Goal: Information Seeking & Learning: Understand process/instructions

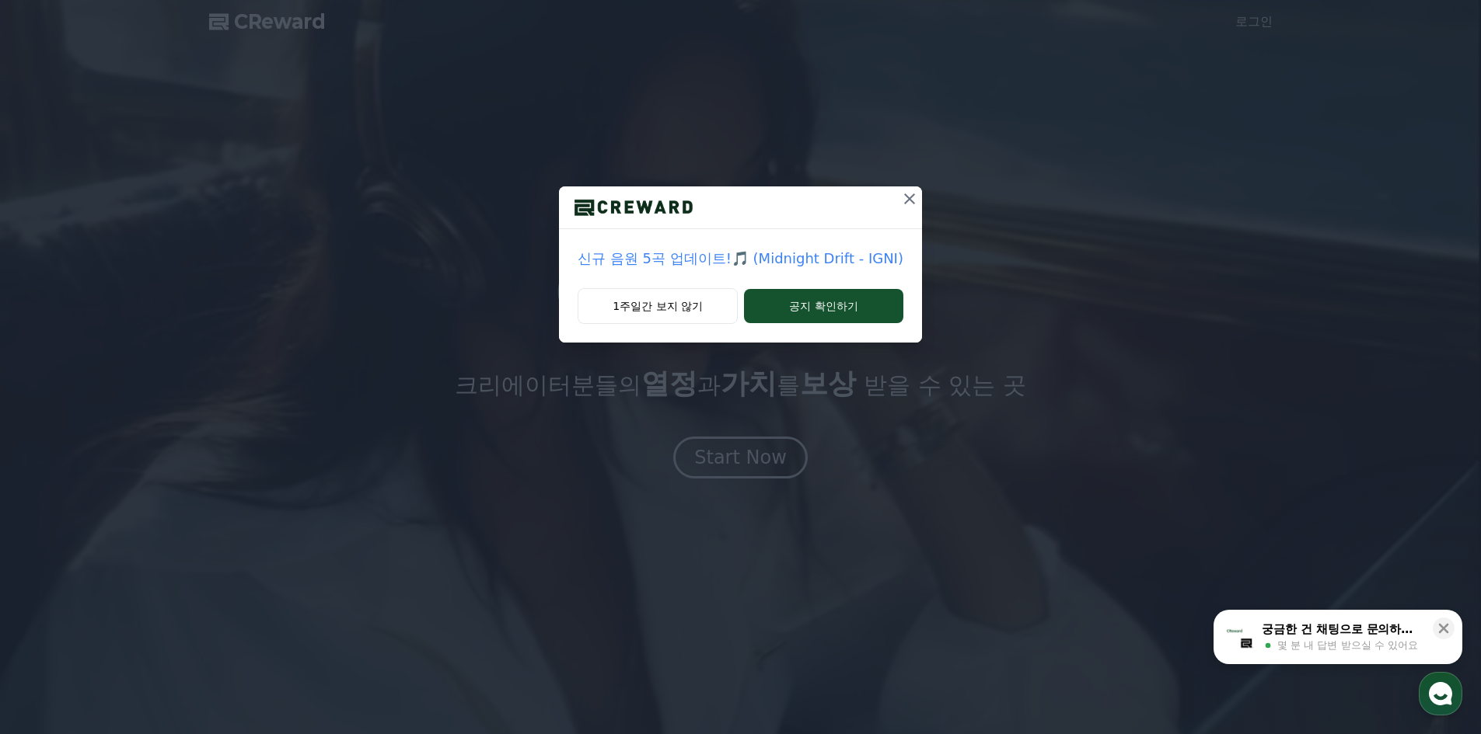
click at [666, 253] on p "신규 음원 5곡 업데이트!🎵 (Midnight Drift - IGNI)" at bounding box center [740, 259] width 326 height 22
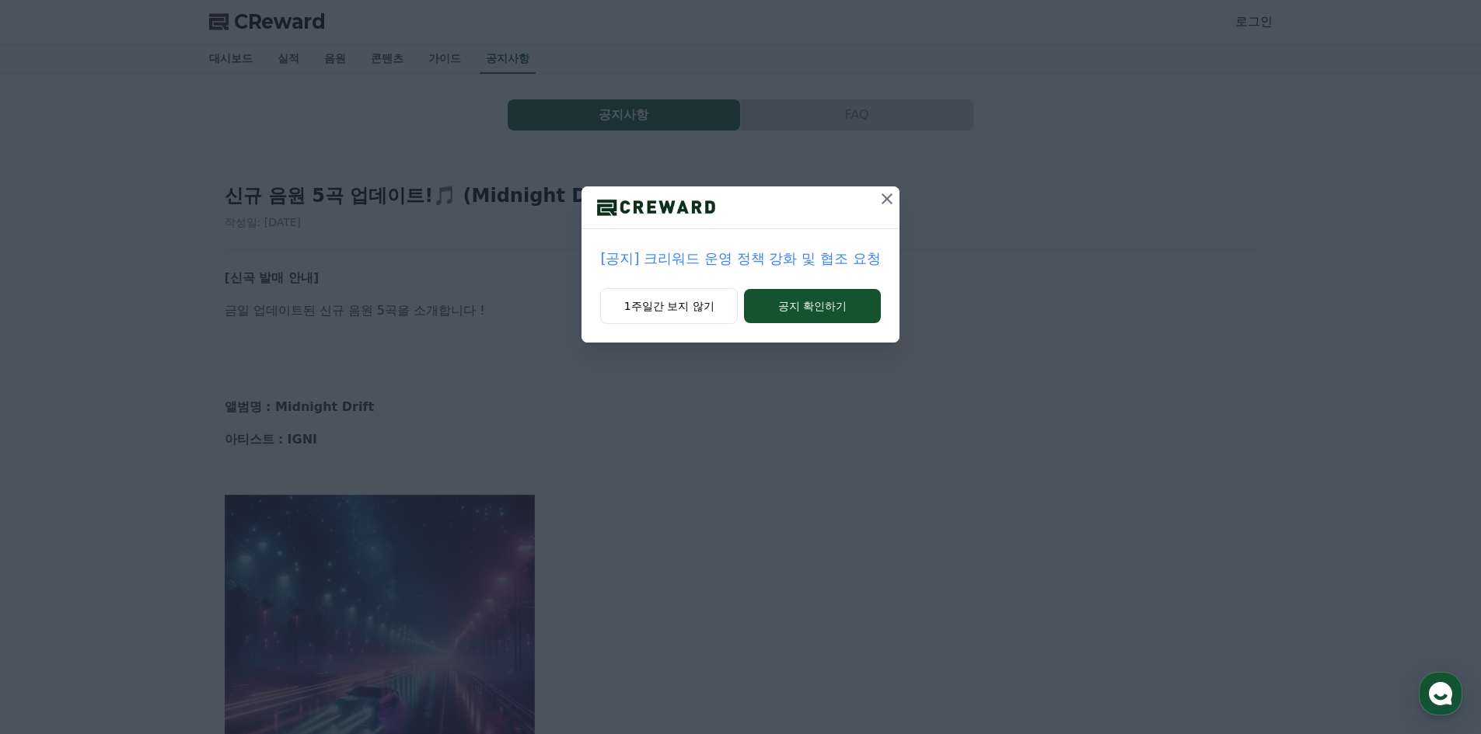
click at [884, 201] on icon at bounding box center [886, 199] width 11 height 11
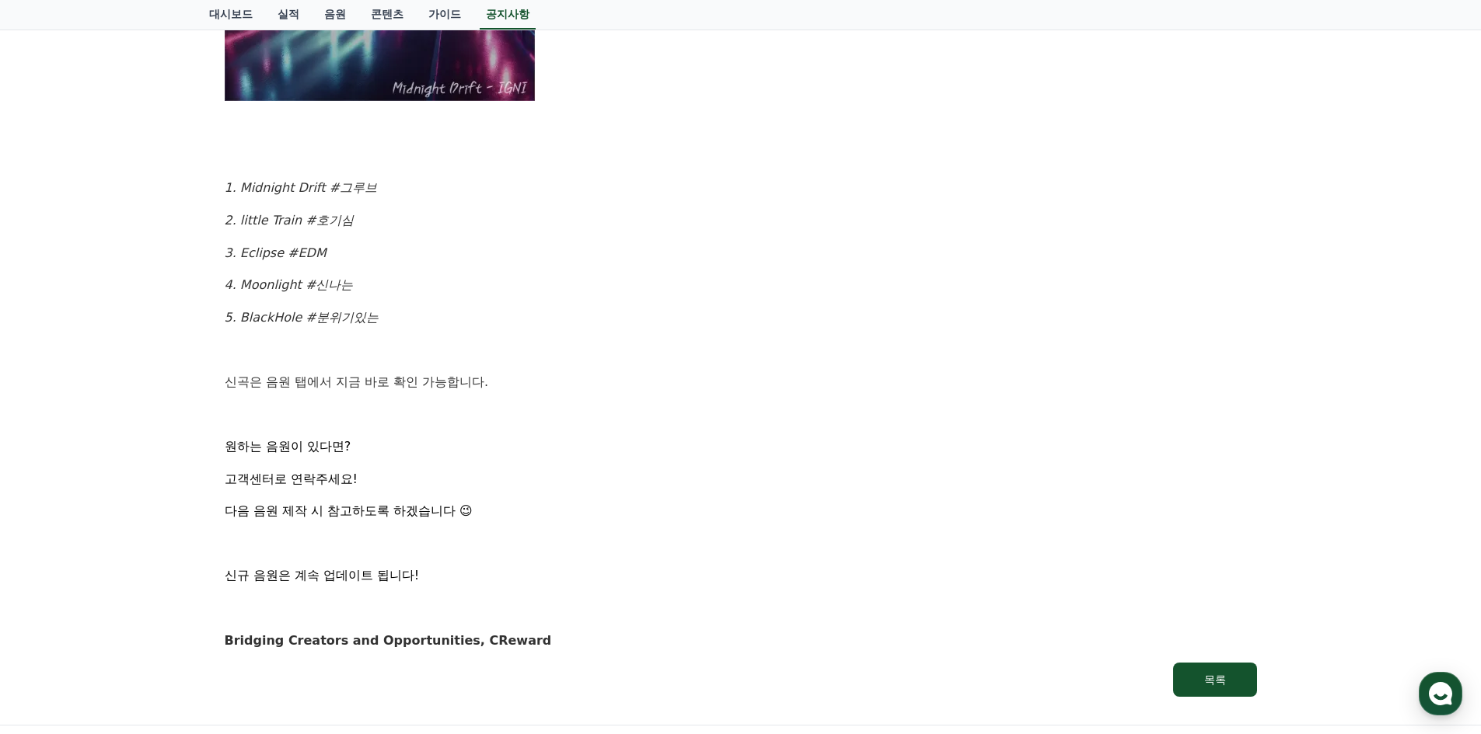
scroll to position [888, 0]
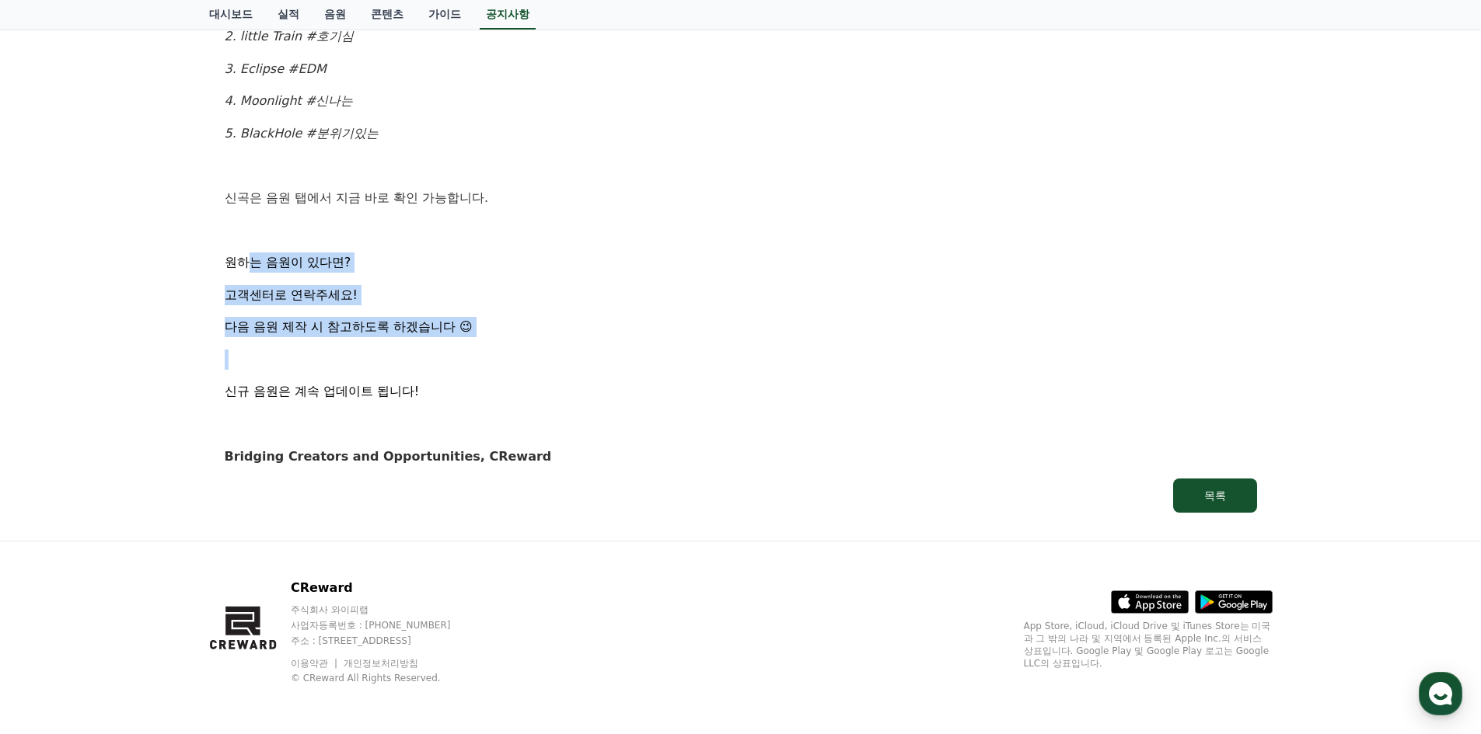
drag, startPoint x: 253, startPoint y: 259, endPoint x: 616, endPoint y: 347, distance: 373.4
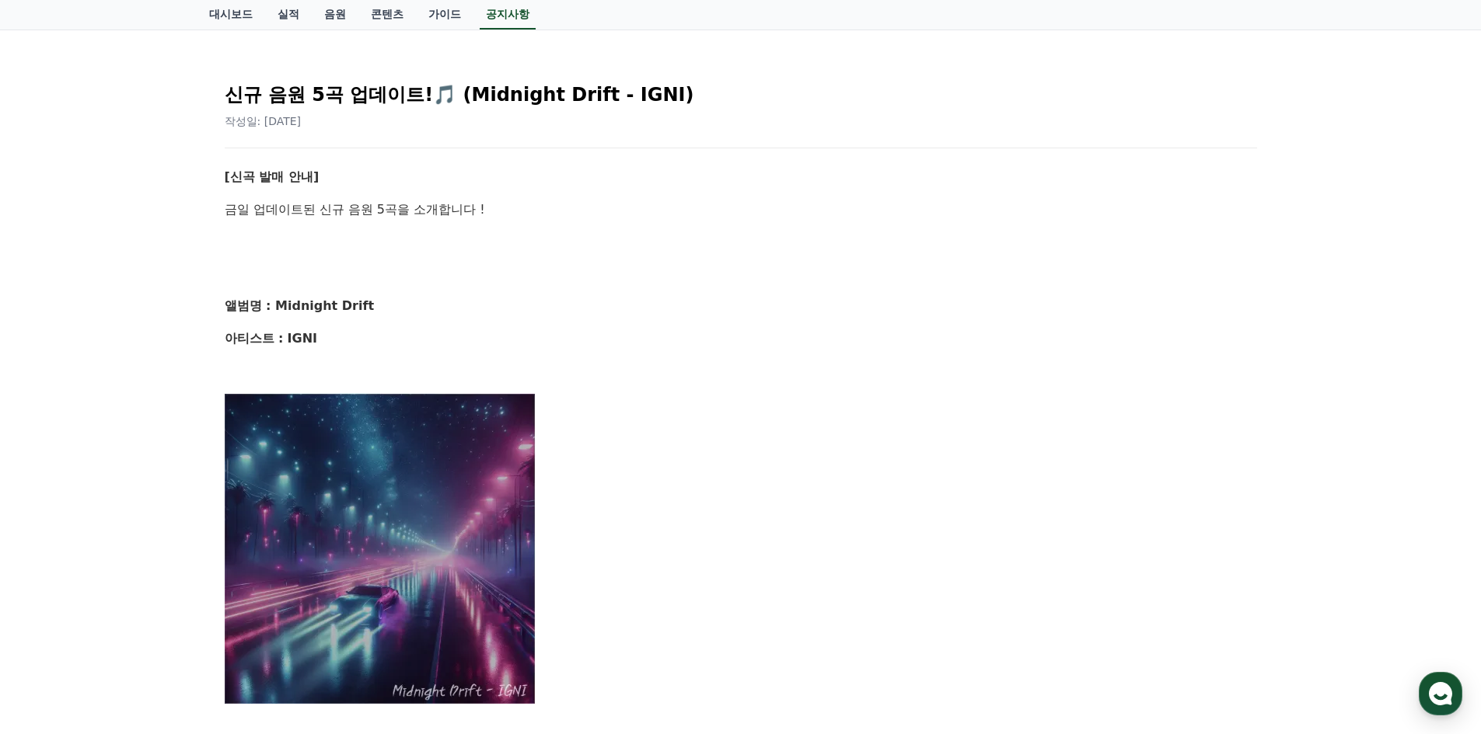
scroll to position [0, 0]
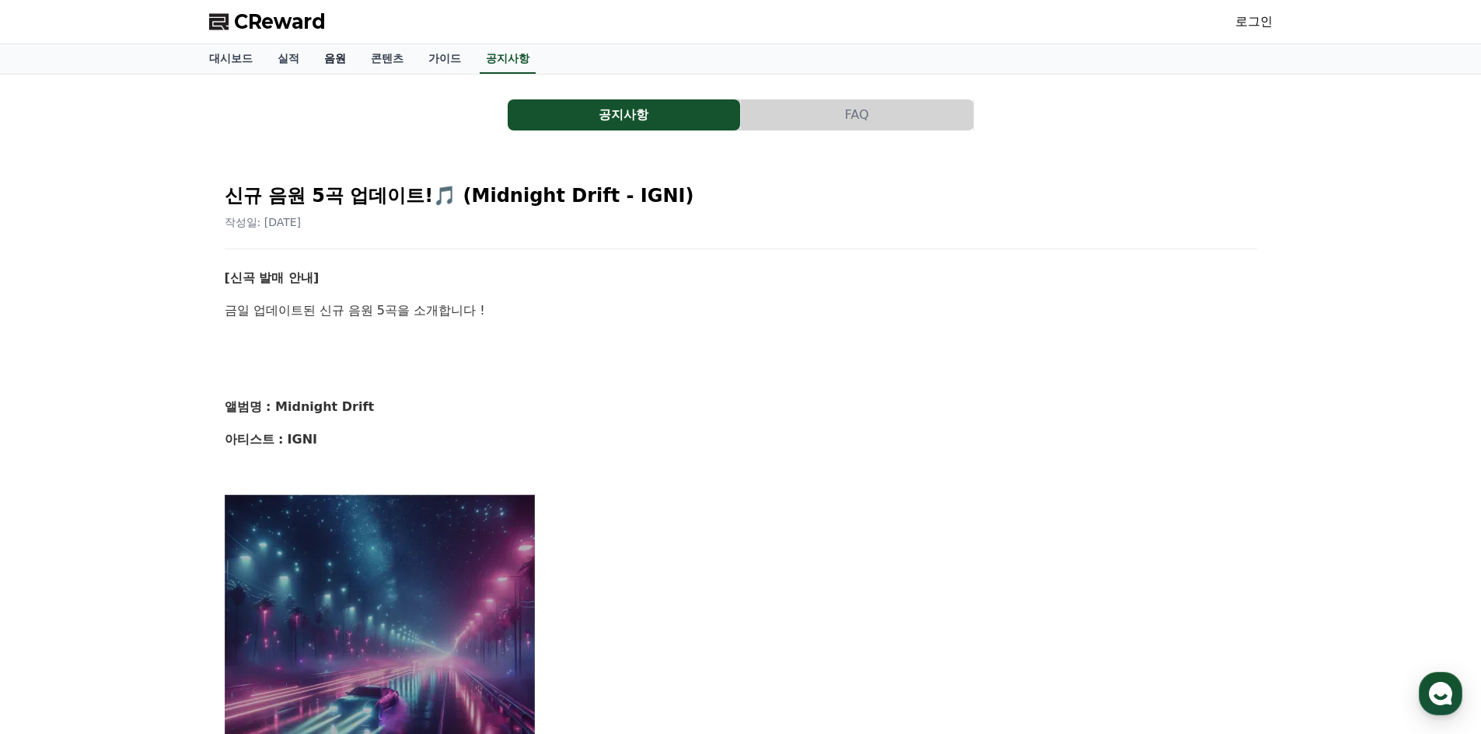
click at [347, 61] on link "음원" at bounding box center [335, 59] width 47 height 30
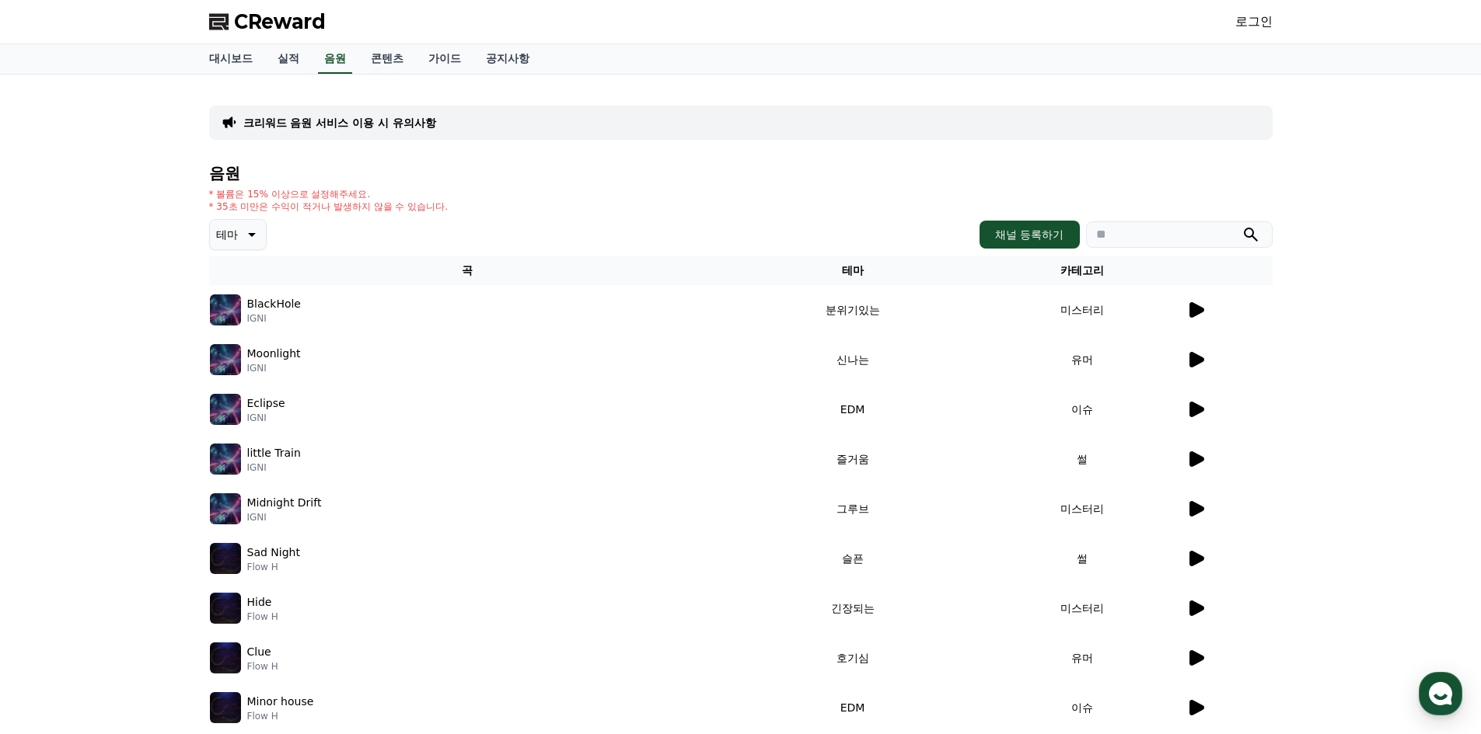
click at [1186, 312] on icon at bounding box center [1195, 310] width 19 height 19
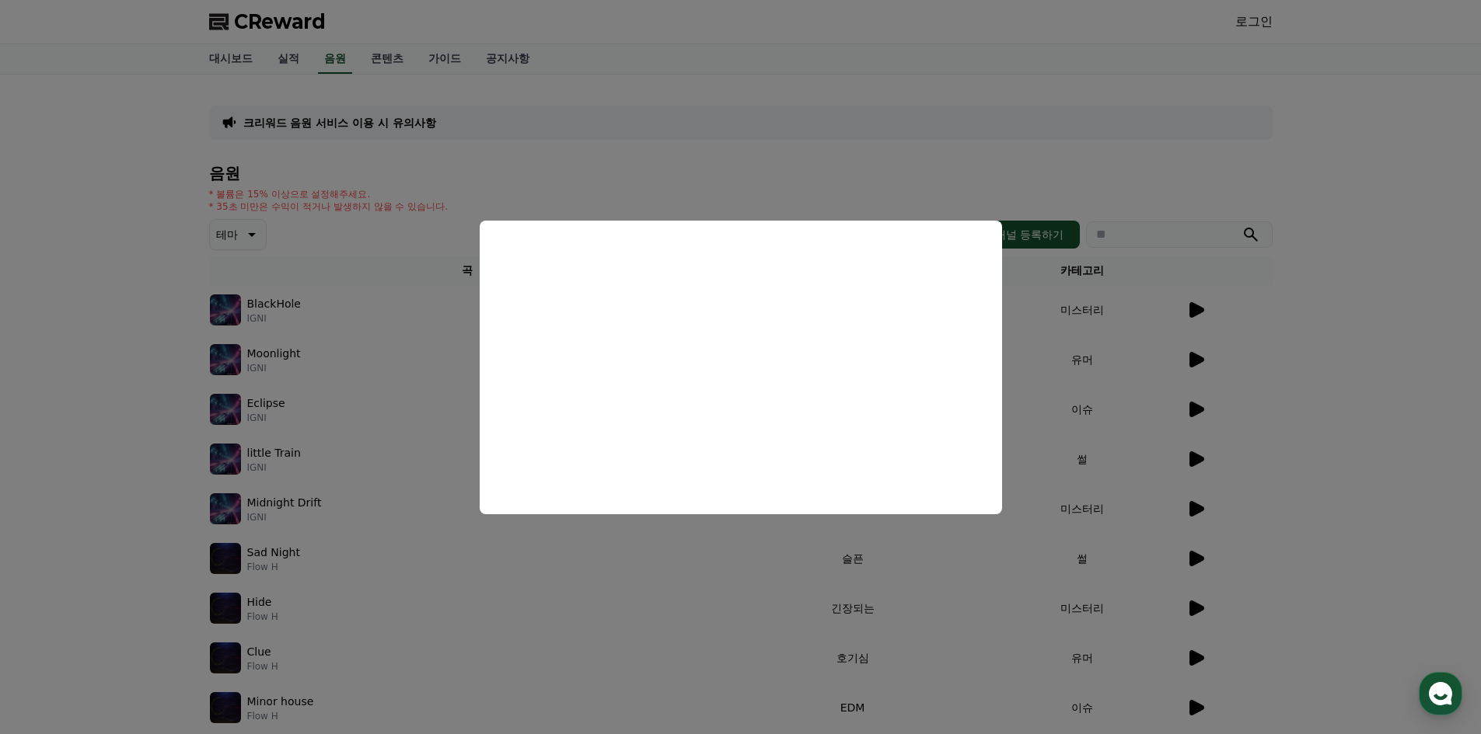
click at [1055, 494] on button "close modal" at bounding box center [740, 367] width 1481 height 734
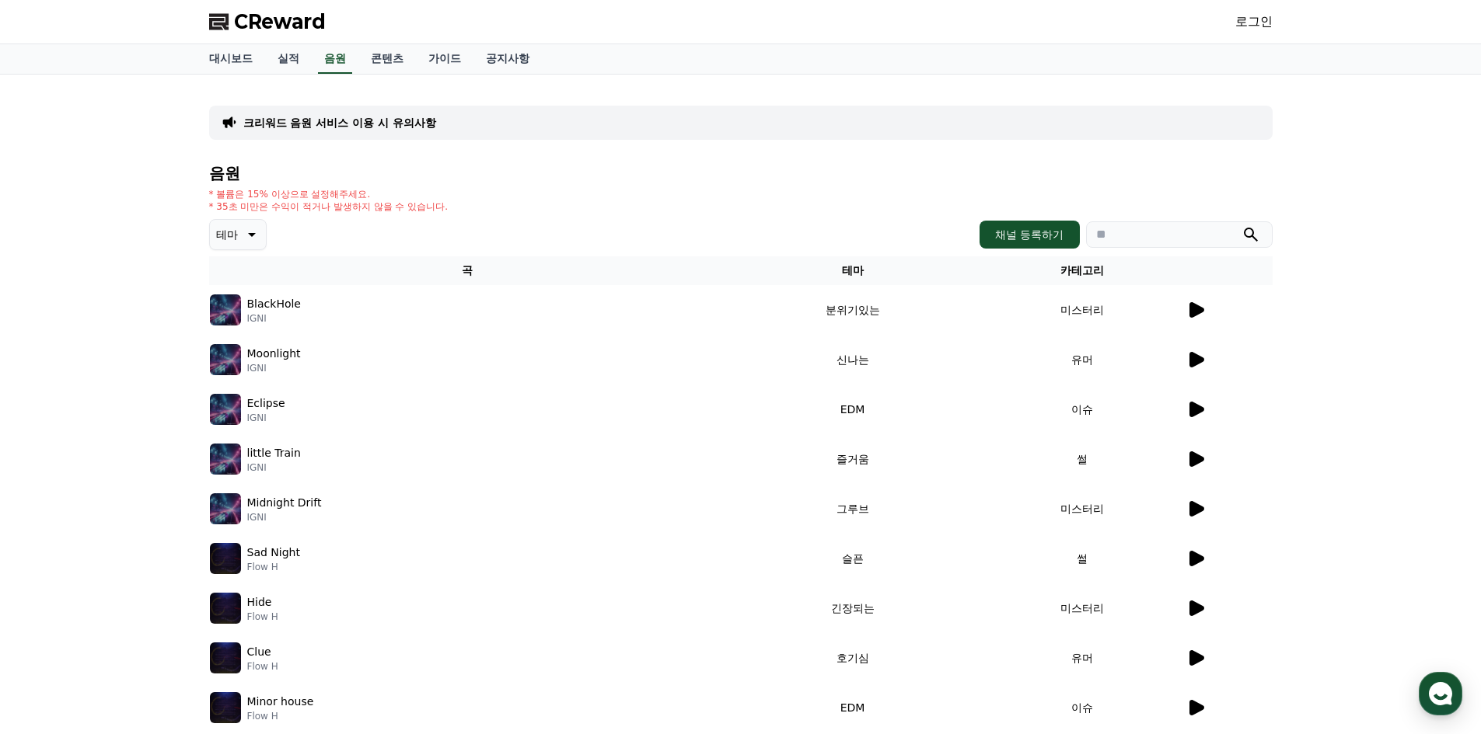
click at [1195, 364] on icon at bounding box center [1196, 360] width 15 height 16
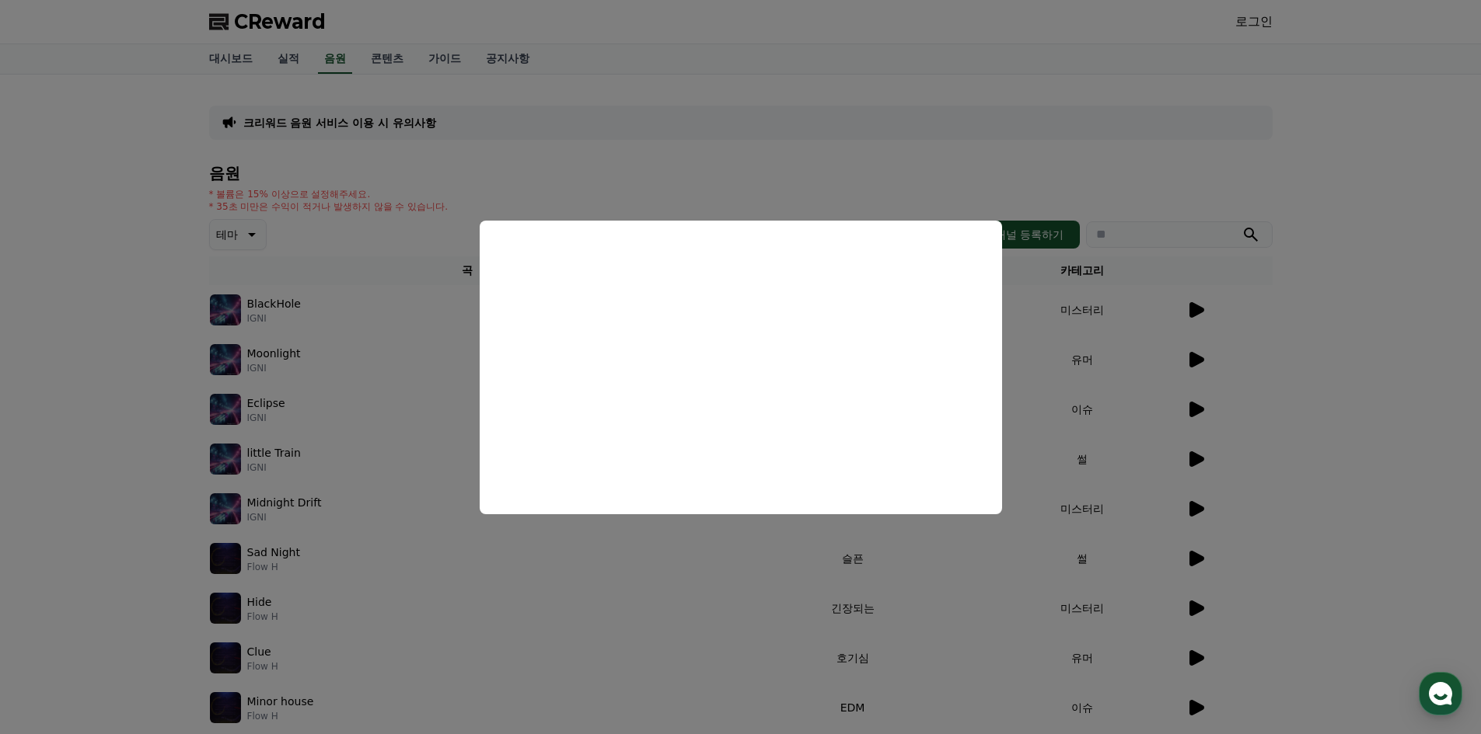
click at [1121, 515] on button "close modal" at bounding box center [740, 367] width 1481 height 734
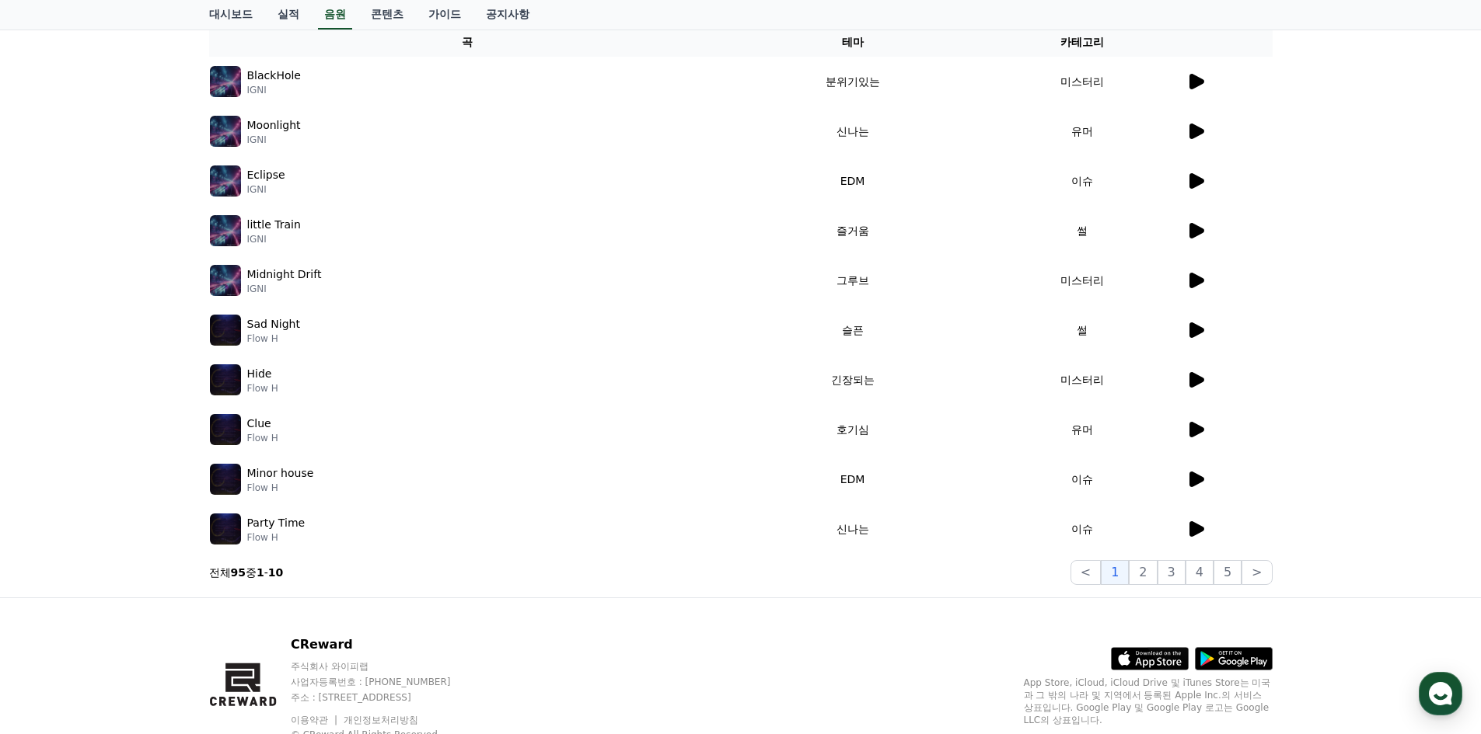
scroll to position [285, 0]
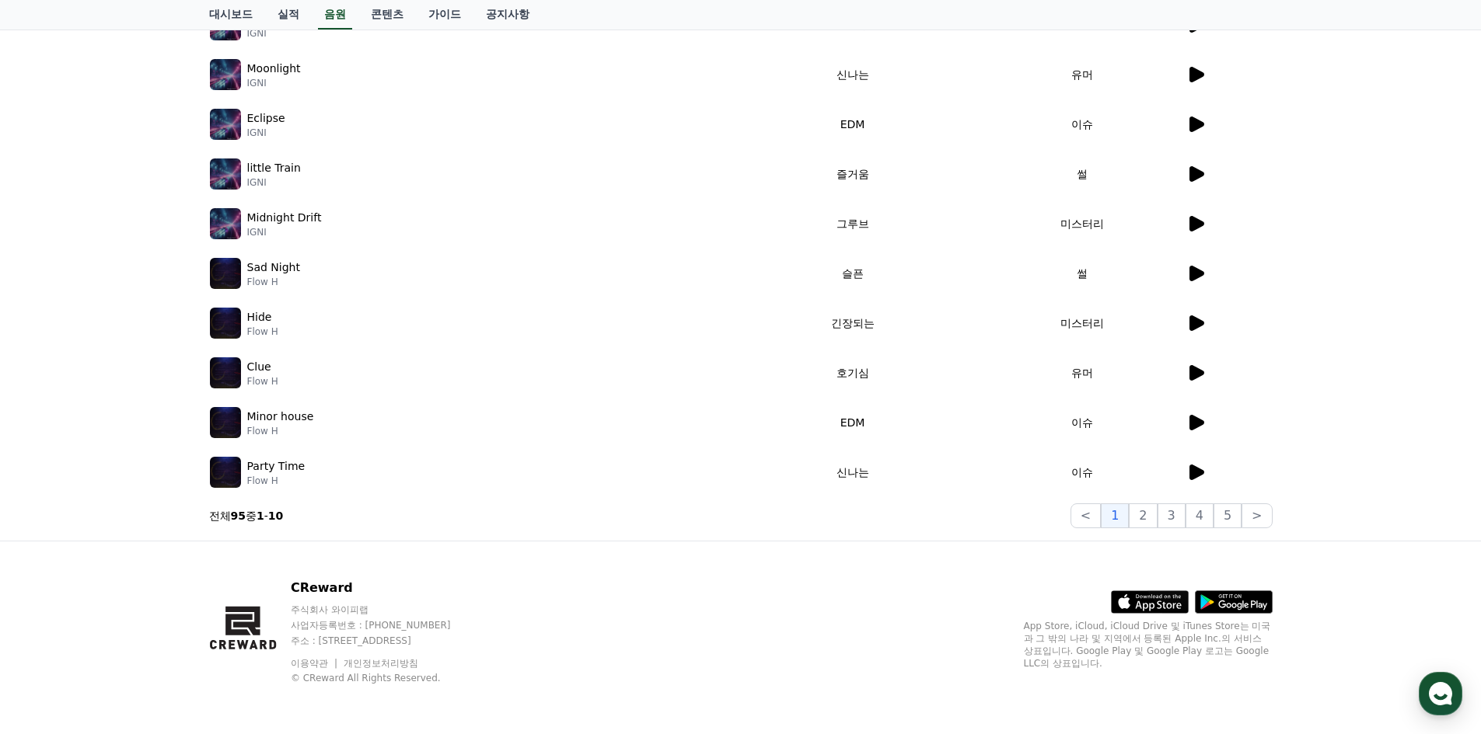
click at [1197, 483] on td at bounding box center [1228, 473] width 87 height 50
click at [1194, 470] on icon at bounding box center [1196, 473] width 15 height 16
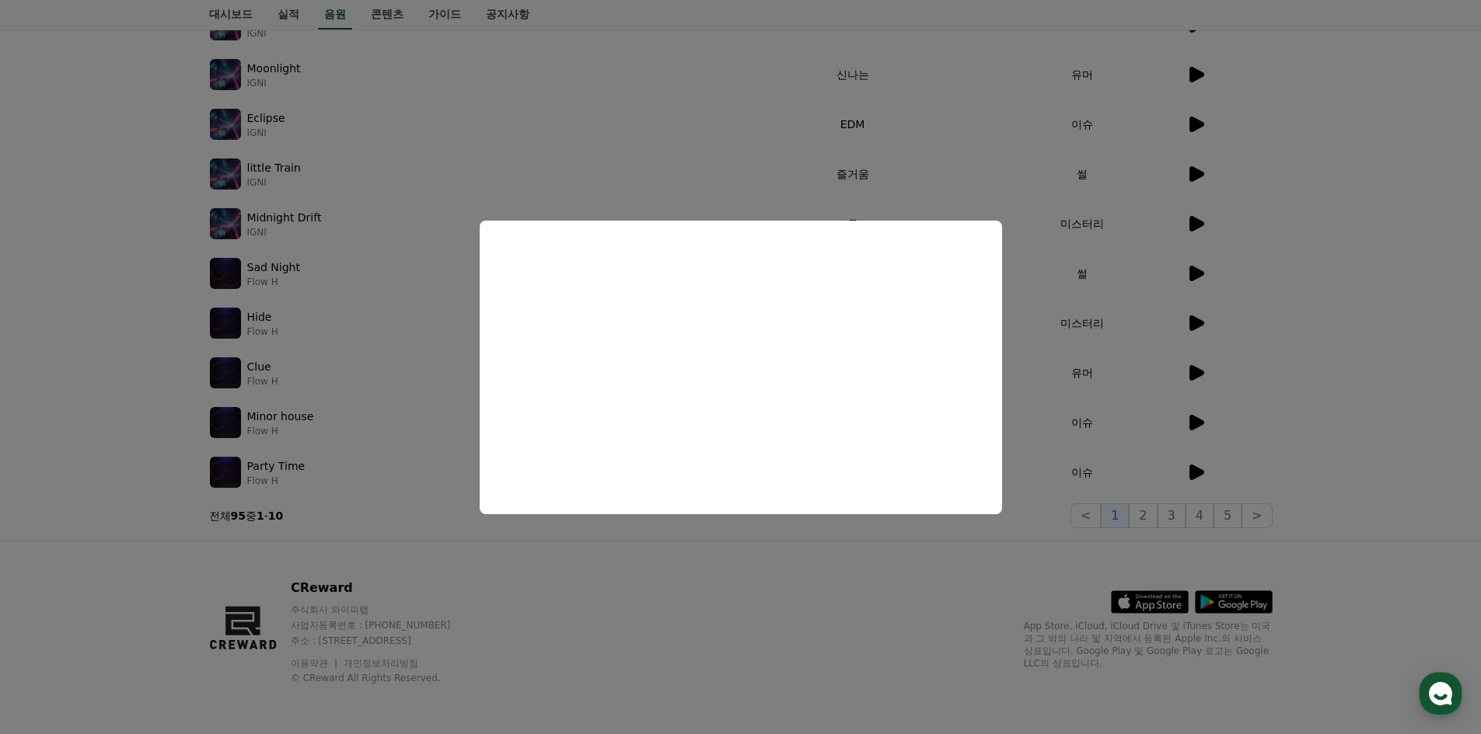
click at [991, 570] on button "close modal" at bounding box center [740, 367] width 1481 height 734
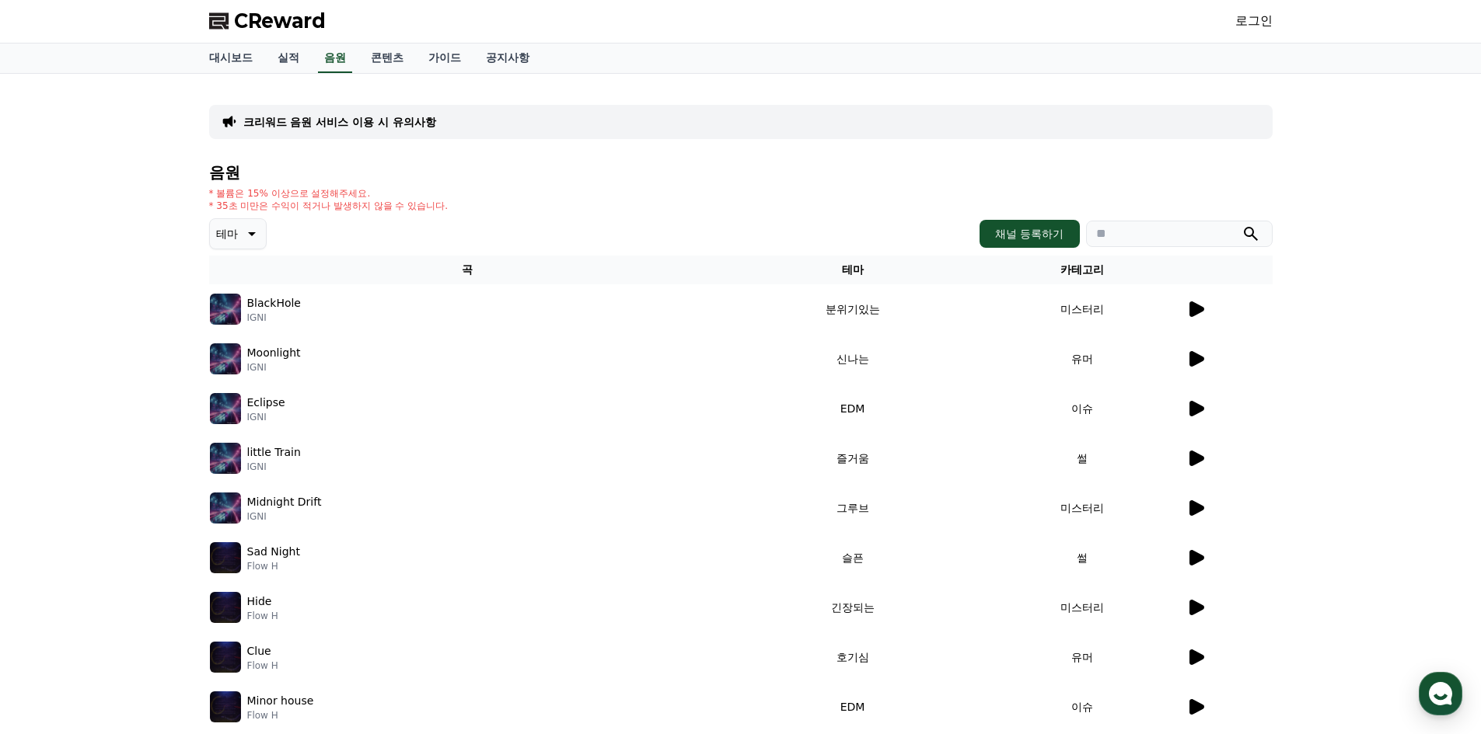
scroll to position [0, 0]
click at [302, 63] on link "실적" at bounding box center [288, 59] width 47 height 30
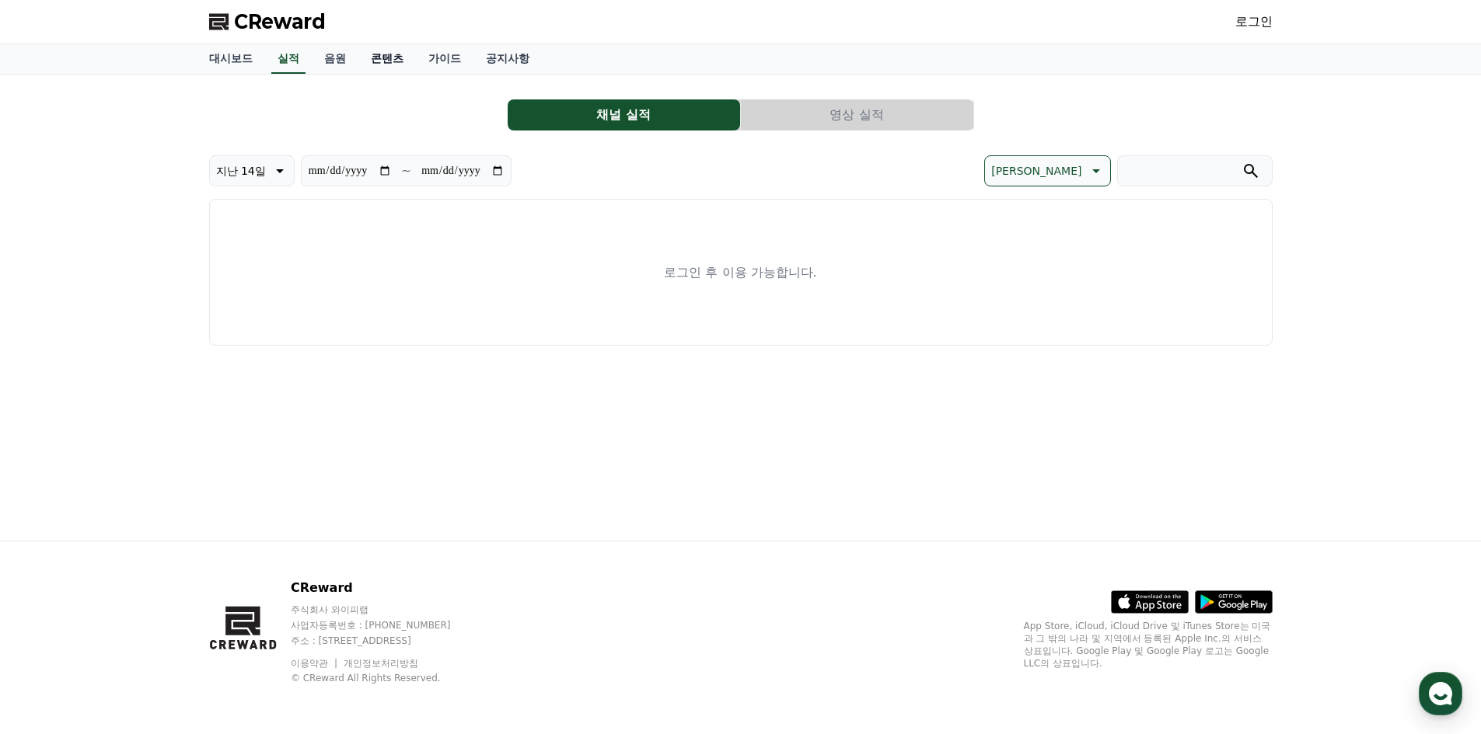
click at [388, 63] on link "콘텐츠" at bounding box center [387, 59] width 58 height 30
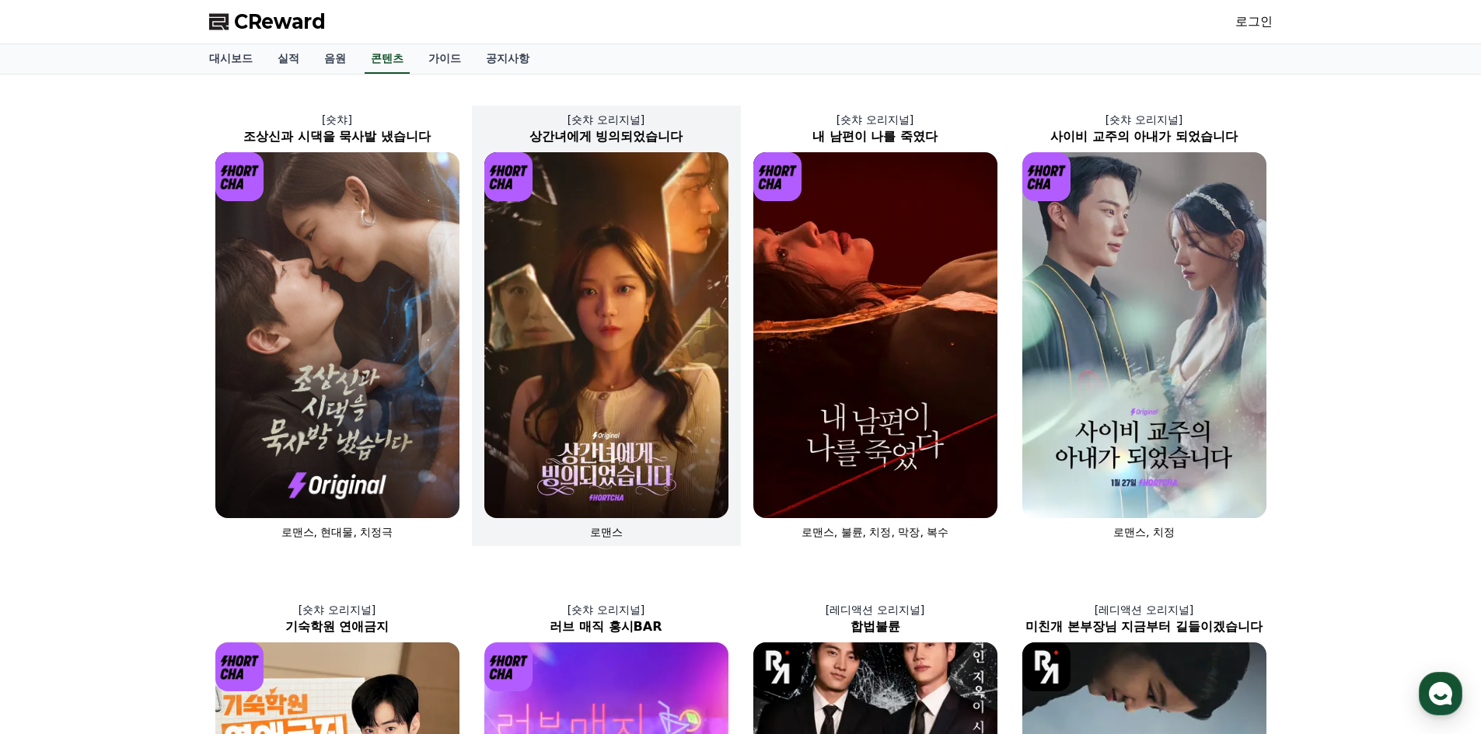
click at [669, 244] on img at bounding box center [606, 335] width 244 height 366
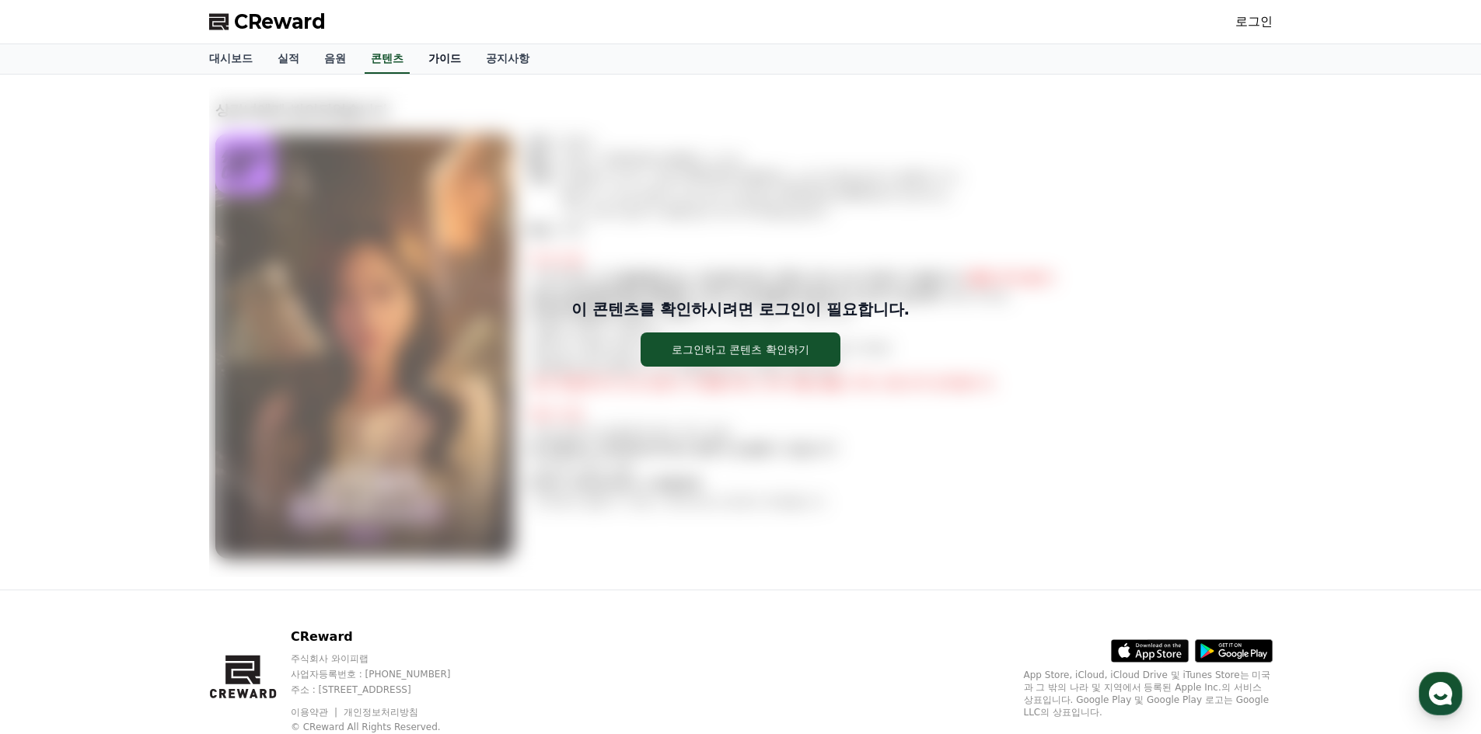
click at [451, 58] on link "가이드" at bounding box center [445, 59] width 58 height 30
